Goal: Information Seeking & Learning: Learn about a topic

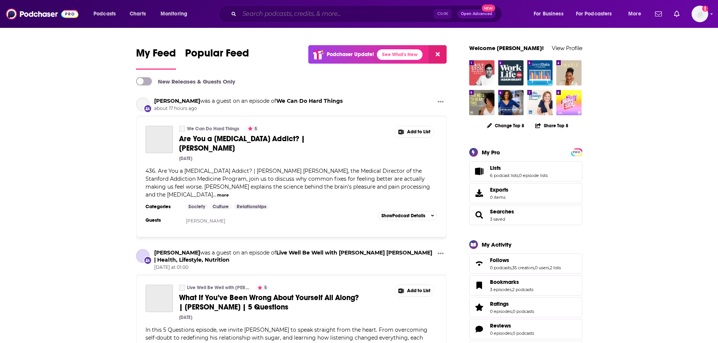
click at [293, 16] on input "Search podcasts, credits, & more..." at bounding box center [336, 14] width 194 height 12
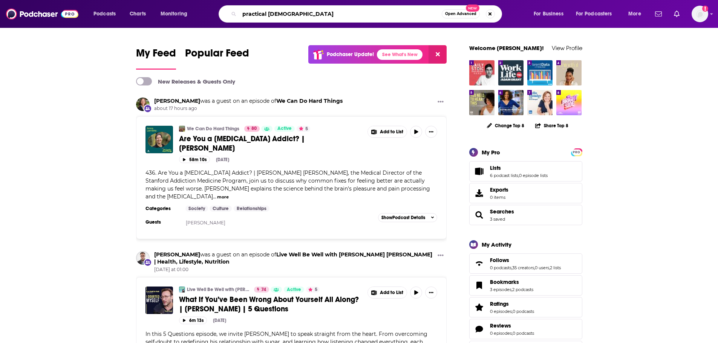
type input "practical stoicism"
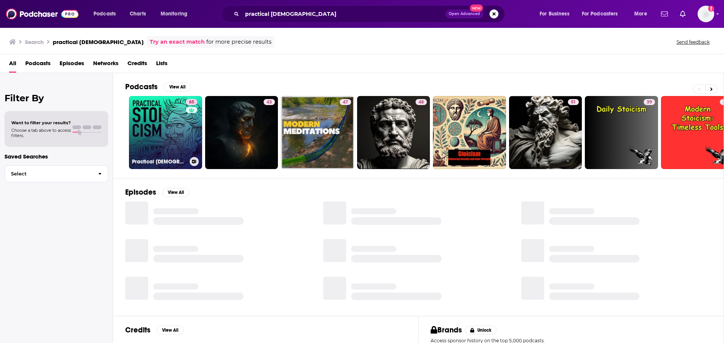
click at [181, 140] on link "65 Practical Stoicism" at bounding box center [165, 132] width 73 height 73
